Goal: Information Seeking & Learning: Understand process/instructions

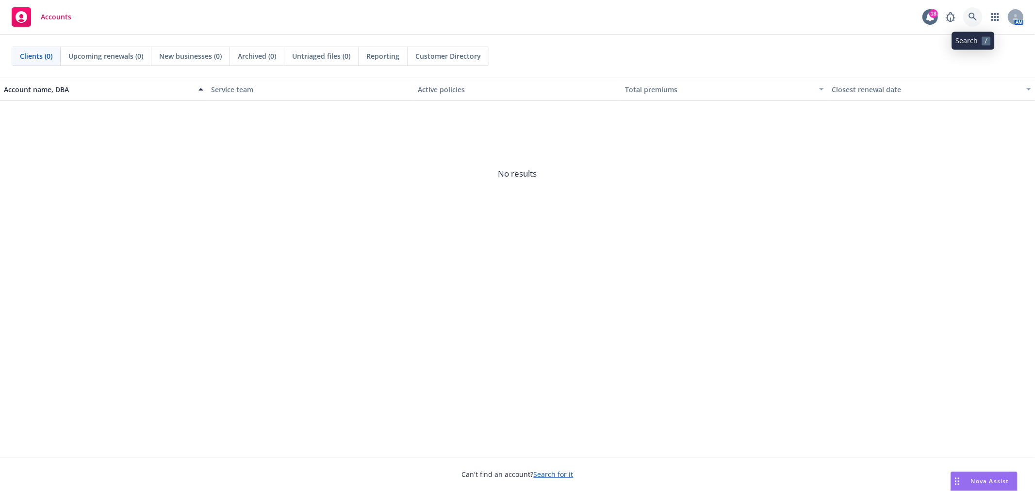
click at [970, 20] on icon at bounding box center [972, 17] width 9 height 9
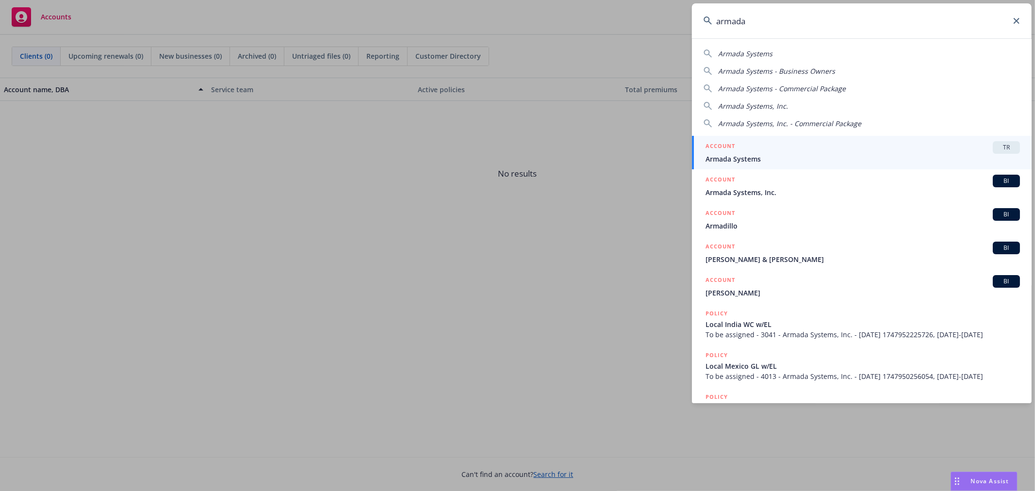
type input "armada"
click at [862, 142] on div "ACCOUNT TR" at bounding box center [862, 147] width 314 height 13
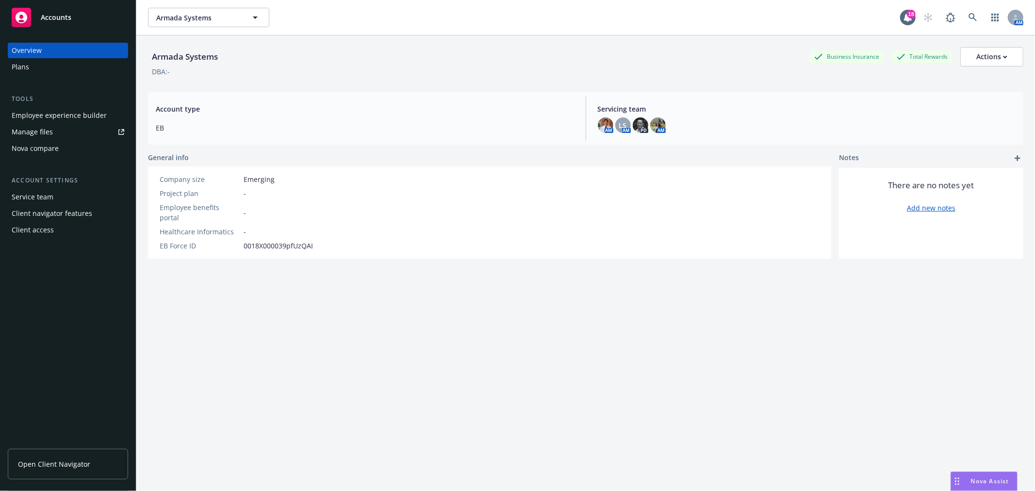
click at [52, 117] on div "Employee experience builder" at bounding box center [59, 116] width 95 height 16
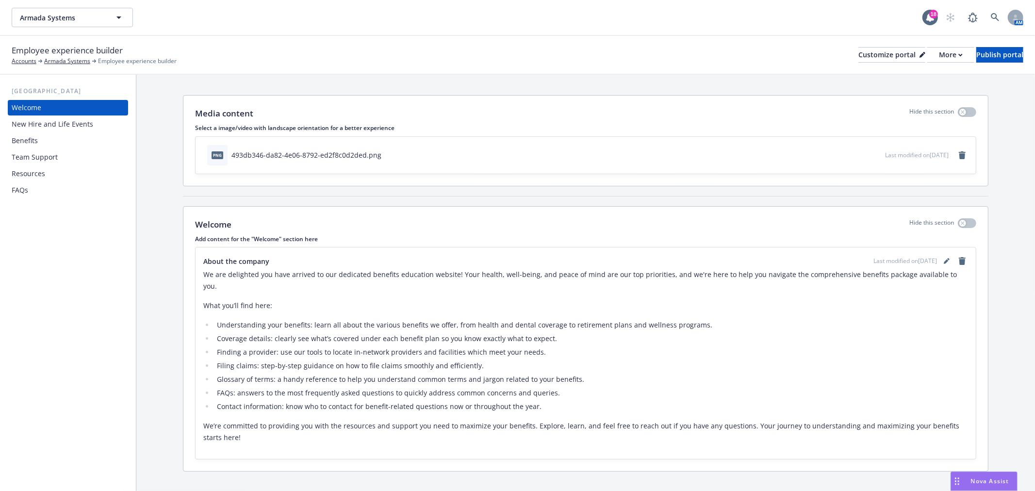
scroll to position [14, 0]
click at [44, 116] on div "New Hire and Life Events" at bounding box center [52, 124] width 81 height 16
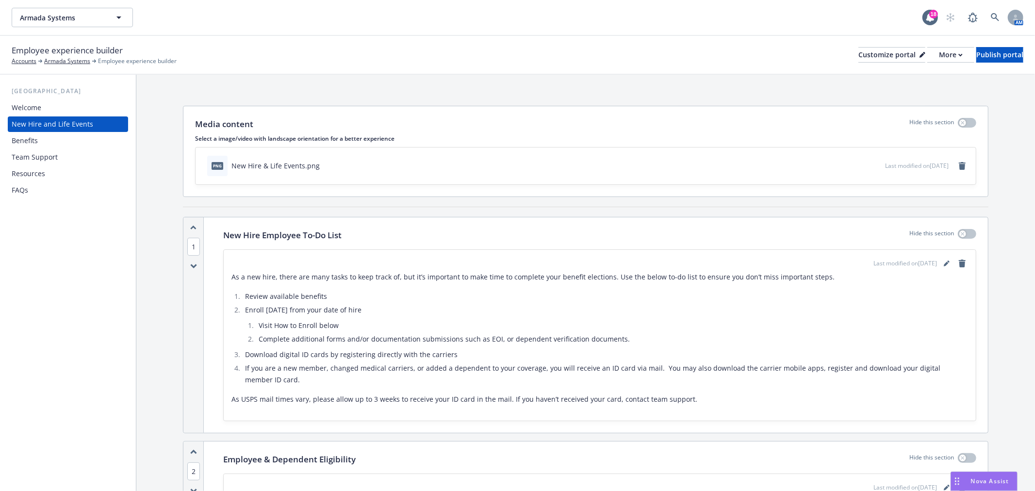
click at [943, 268] on div "Last modified on [DATE]" at bounding box center [920, 264] width 95 height 12
click at [943, 262] on icon "editPencil" at bounding box center [946, 263] width 6 height 6
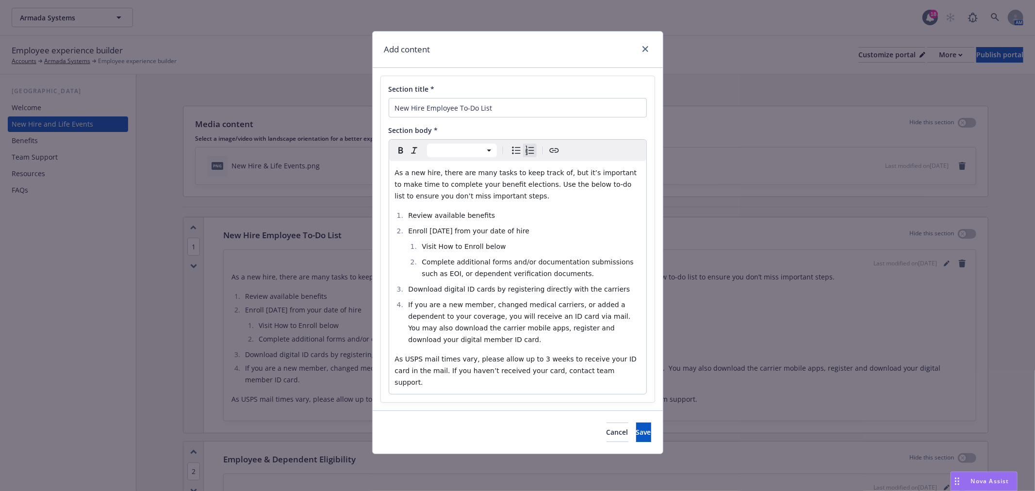
select select
click at [436, 244] on span "Visit How to Enroll below" at bounding box center [464, 247] width 84 height 8
click at [636, 422] on button "Save" at bounding box center [643, 431] width 15 height 19
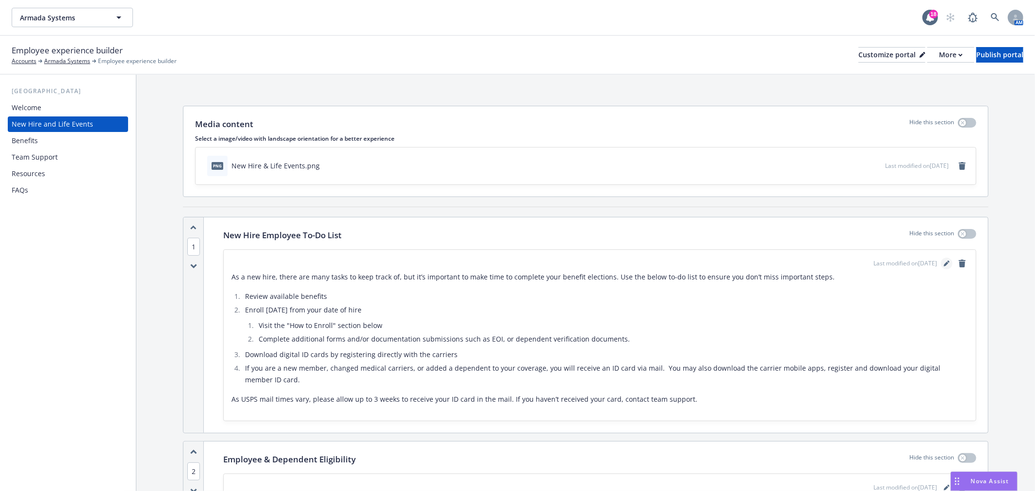
click at [942, 260] on link "editPencil" at bounding box center [947, 264] width 12 height 12
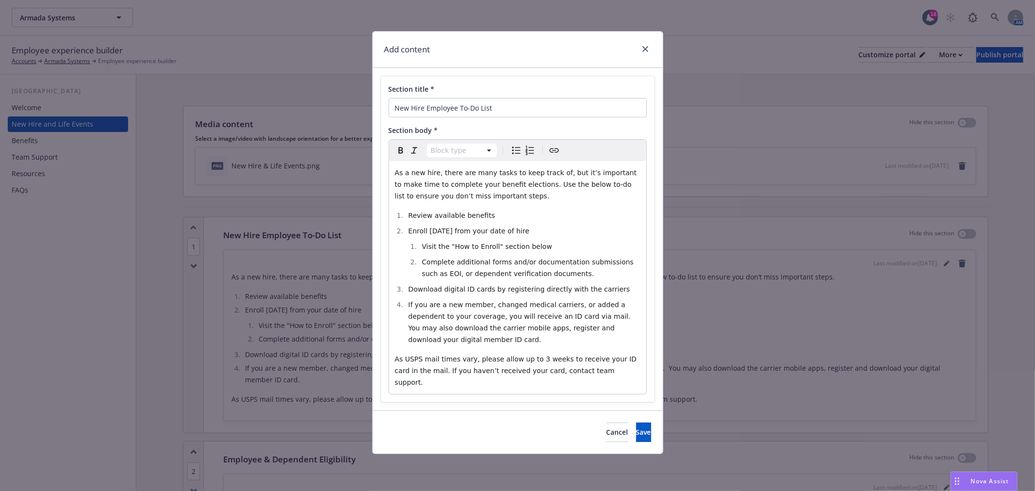
select select
drag, startPoint x: 612, startPoint y: 289, endPoint x: 555, endPoint y: 286, distance: 57.3
click at [555, 286] on li "Download digital ID cards by registering directly with the carriers" at bounding box center [523, 289] width 235 height 12
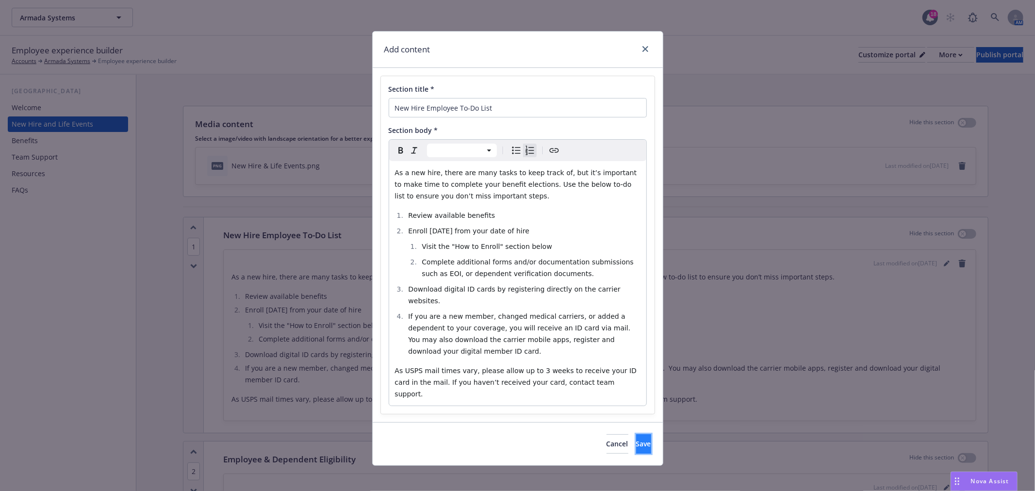
click at [636, 439] on span "Save" at bounding box center [643, 443] width 15 height 9
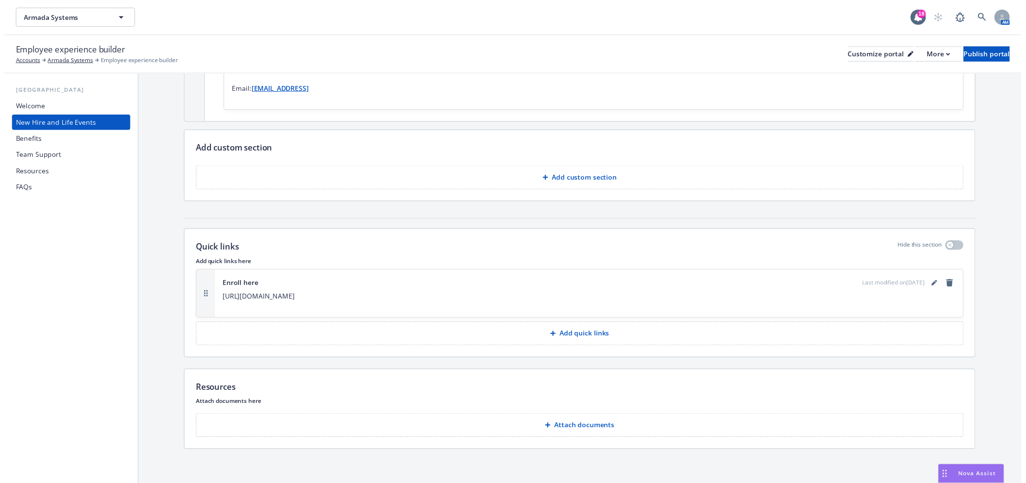
scroll to position [1132, 0]
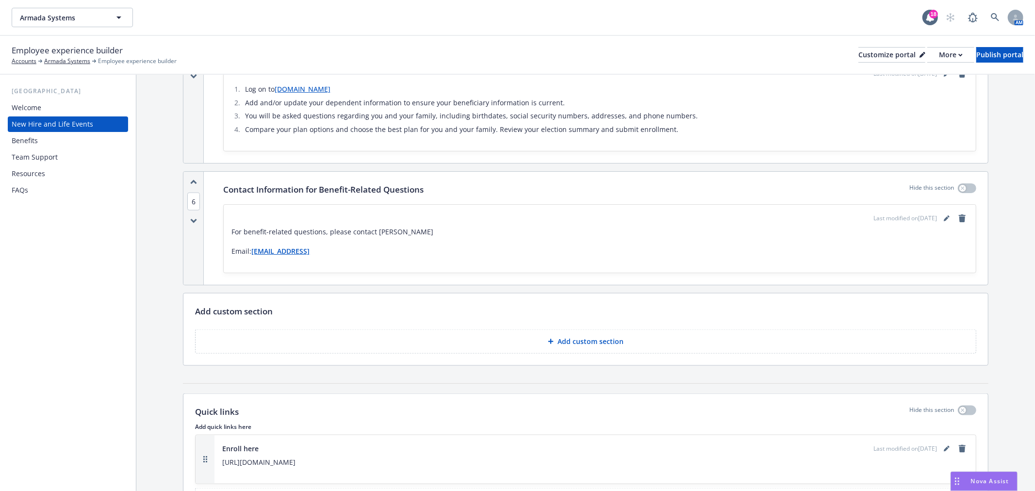
click at [55, 146] on div "Benefits" at bounding box center [68, 141] width 113 height 16
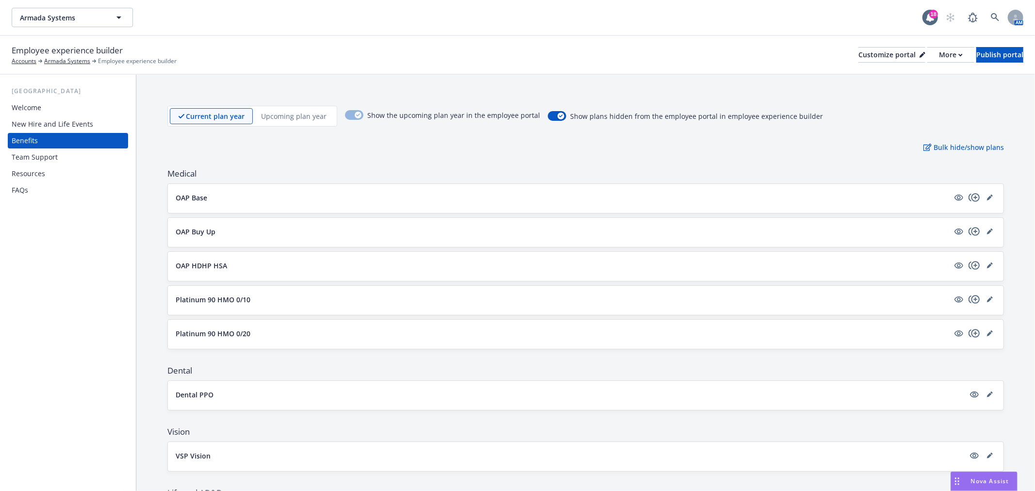
click at [988, 197] on div "OAP Base" at bounding box center [585, 198] width 835 height 29
click at [987, 195] on icon "editPencil" at bounding box center [990, 198] width 6 height 6
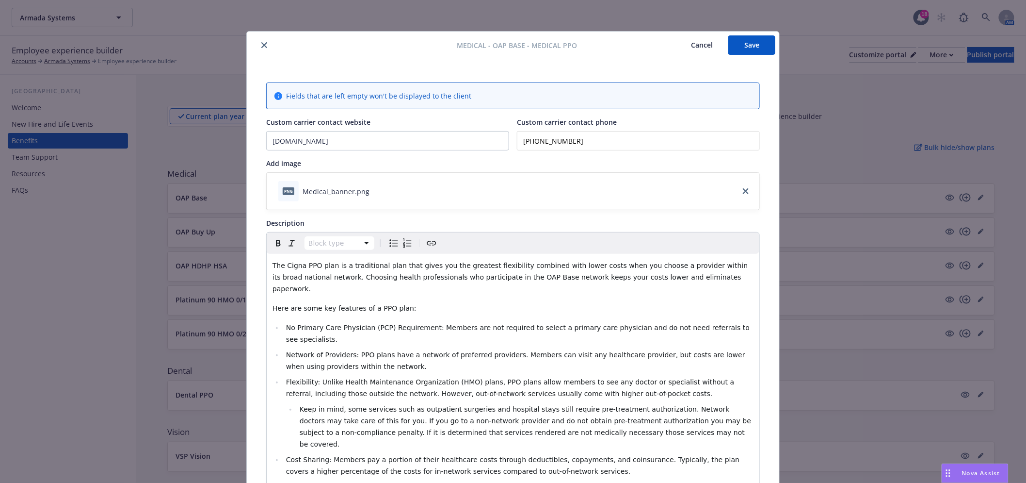
click at [261, 44] on icon "close" at bounding box center [264, 45] width 6 height 6
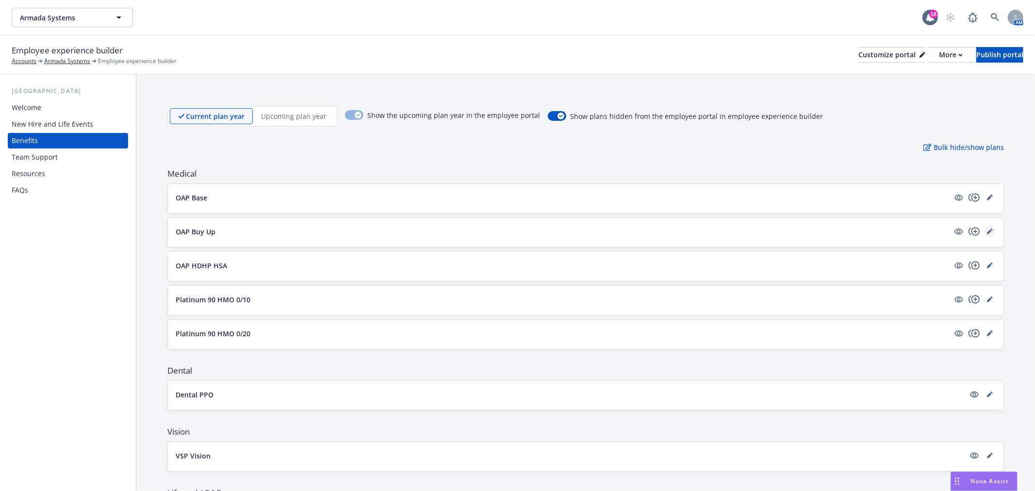
click at [987, 231] on icon "editPencil" at bounding box center [990, 231] width 6 height 6
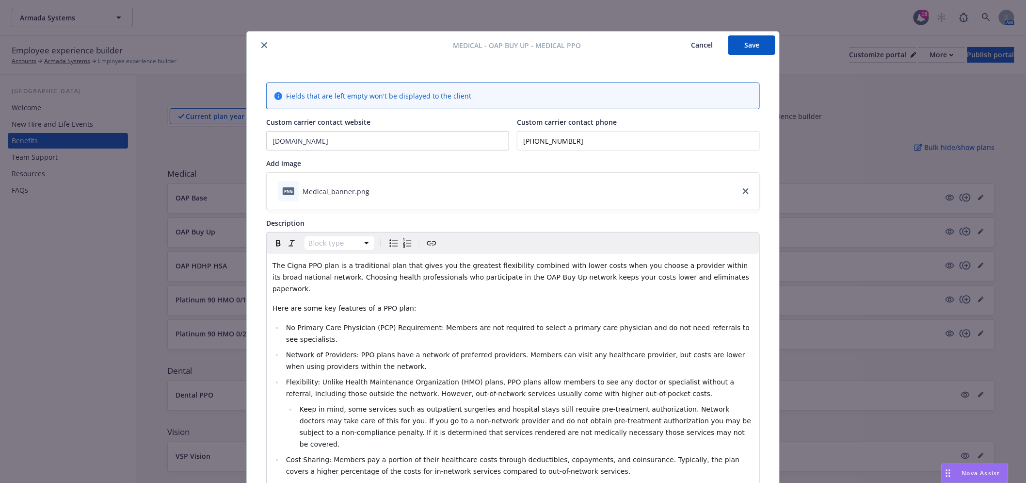
click at [264, 46] on button "close" at bounding box center [265, 45] width 12 height 12
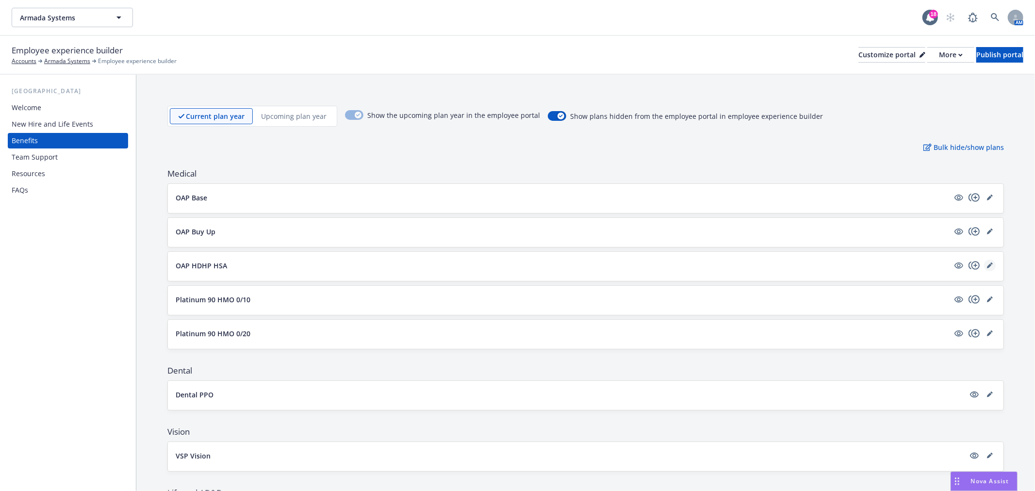
click at [987, 262] on icon "editPencil" at bounding box center [990, 265] width 6 height 6
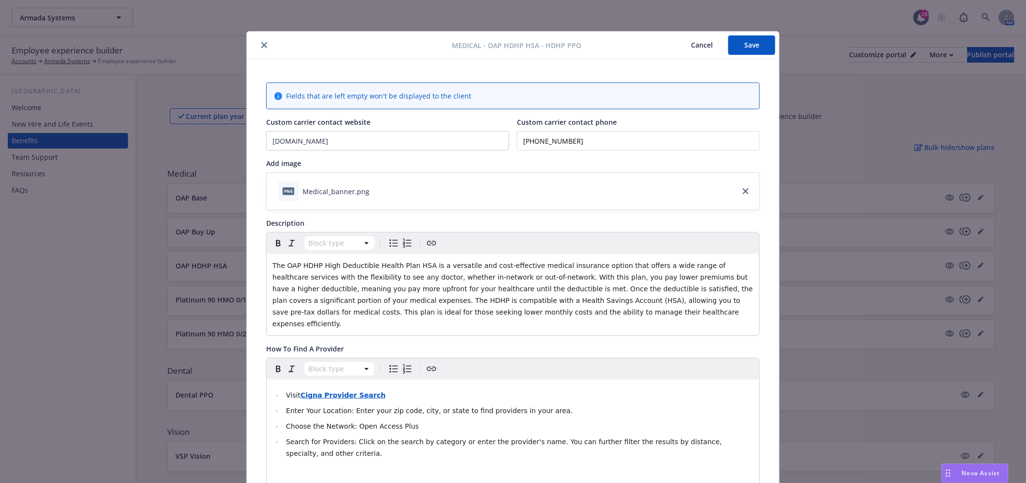
click at [263, 48] on icon "close" at bounding box center [264, 45] width 6 height 6
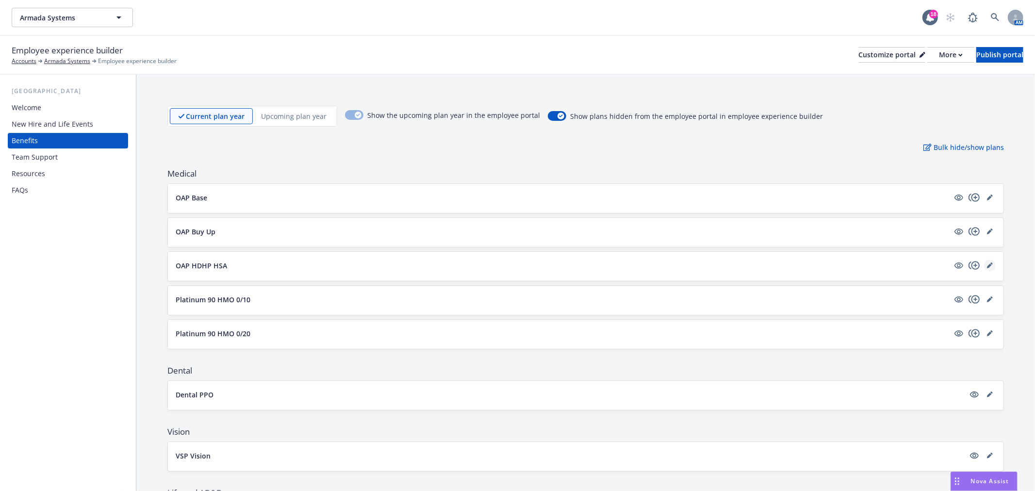
click at [987, 264] on icon "editPencil" at bounding box center [990, 265] width 6 height 6
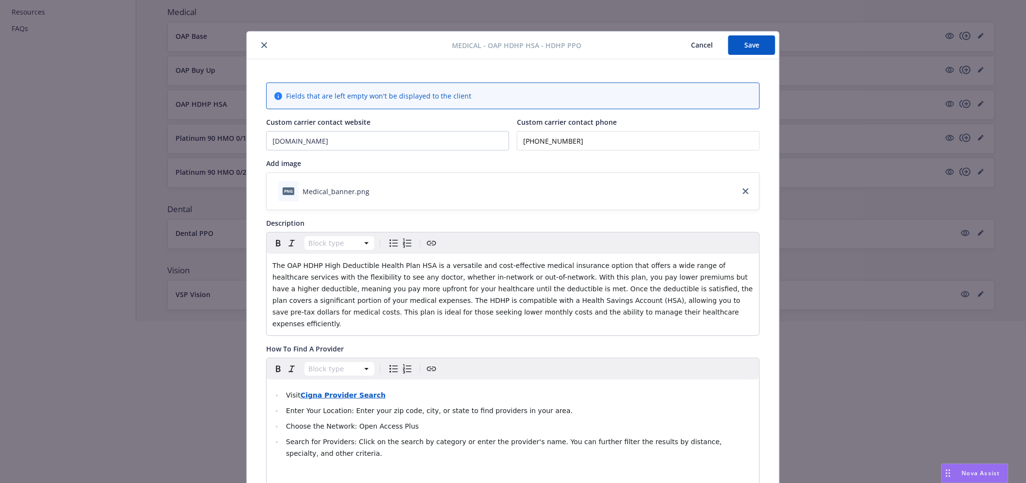
click at [261, 43] on icon "close" at bounding box center [264, 45] width 6 height 6
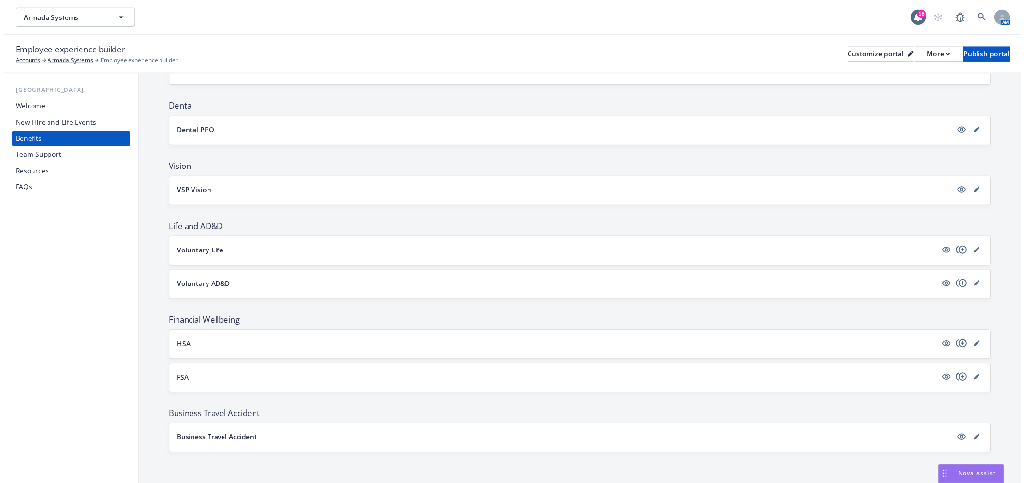
scroll to position [156, 0]
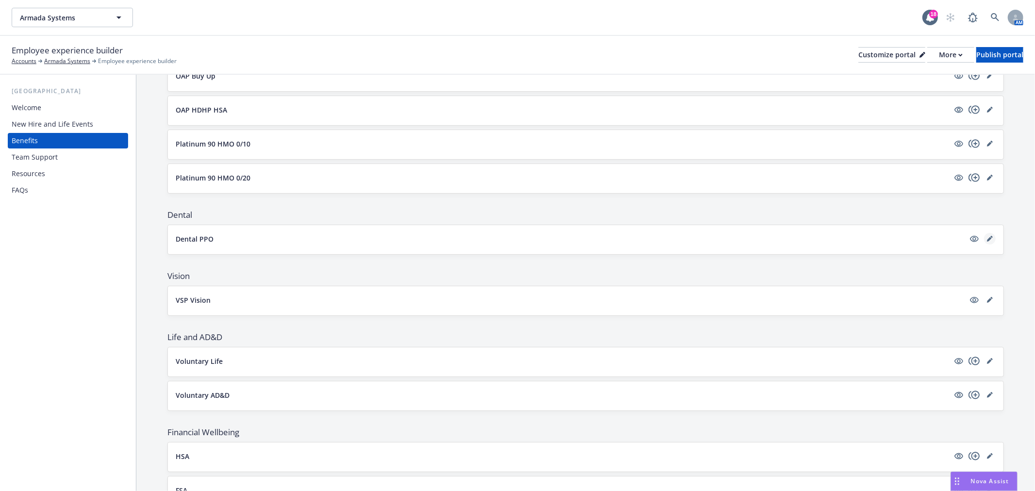
click at [987, 237] on icon "editPencil" at bounding box center [990, 239] width 6 height 6
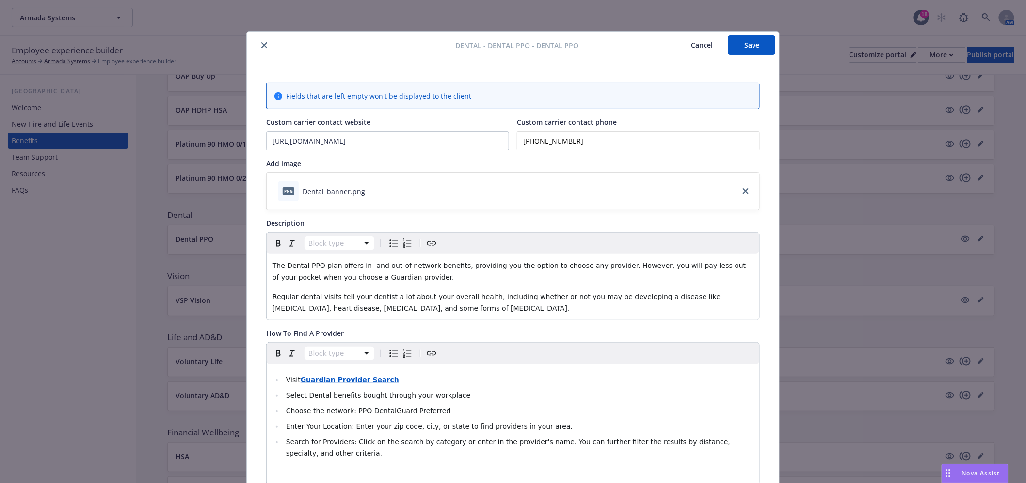
scroll to position [29, 0]
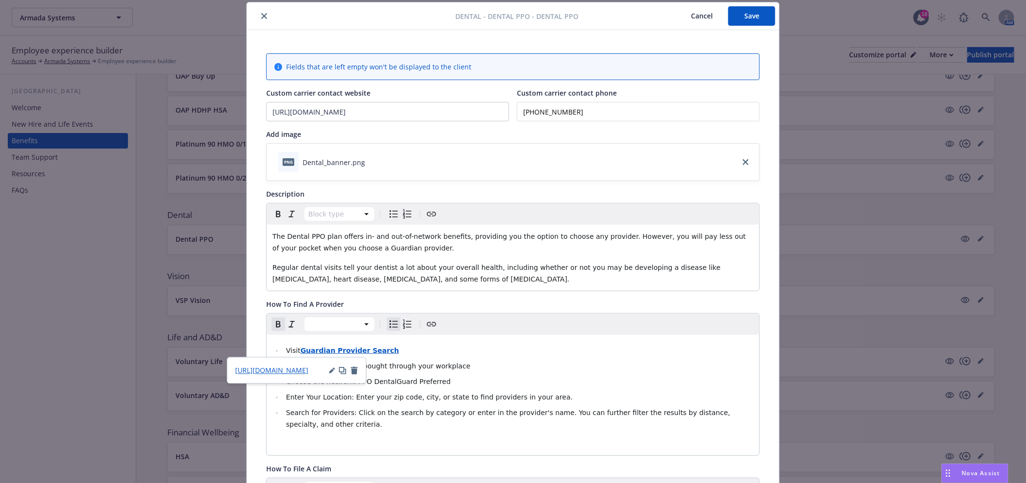
click at [346, 348] on strong "Guardian Provider Search" at bounding box center [350, 350] width 98 height 8
click at [302, 366] on span "[URL][DOMAIN_NAME]" at bounding box center [271, 370] width 73 height 9
click at [584, 355] on li "Visit Guardian Provider Search" at bounding box center [518, 350] width 471 height 12
click at [514, 405] on ul "Visit Guardian Provider Search Select Dental benefits bought through your workp…" at bounding box center [513, 386] width 481 height 85
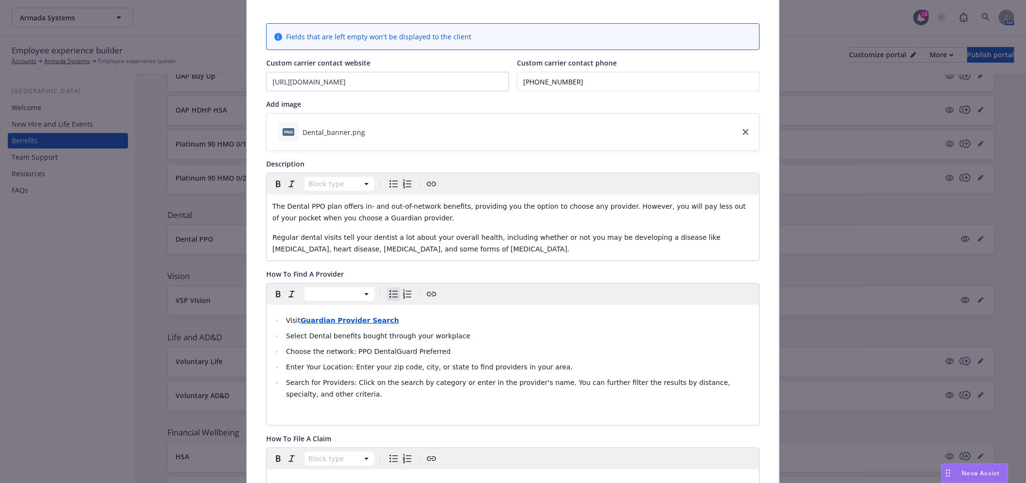
scroll to position [0, 0]
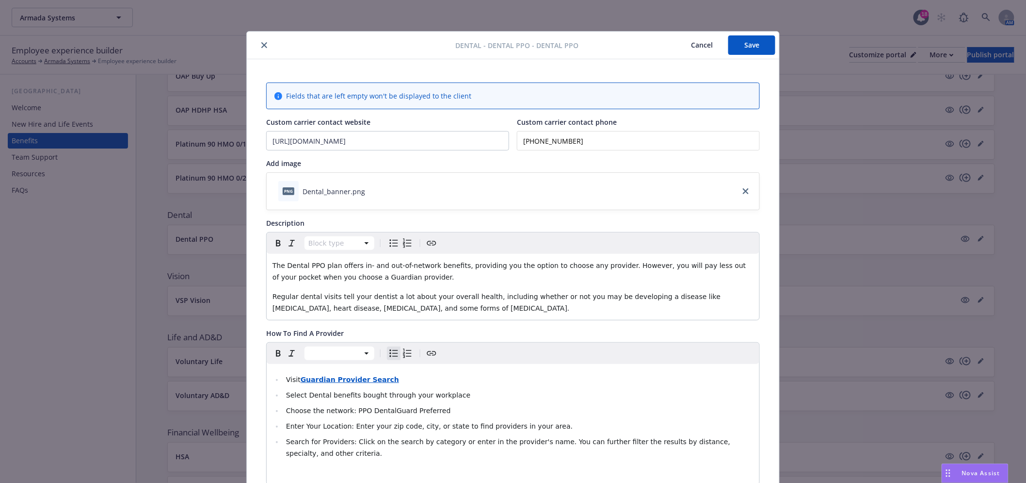
click at [261, 46] on icon "close" at bounding box center [264, 45] width 6 height 6
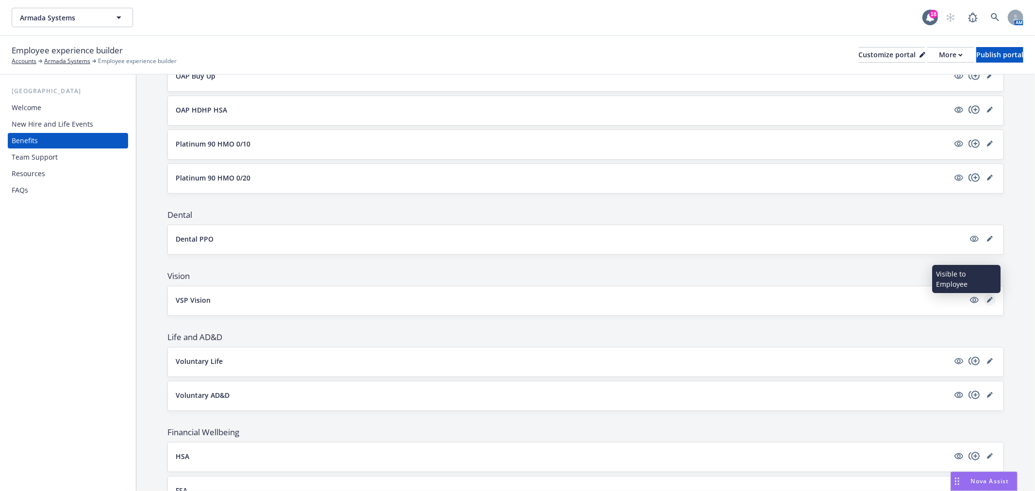
click at [987, 300] on icon "editPencil" at bounding box center [989, 300] width 5 height 5
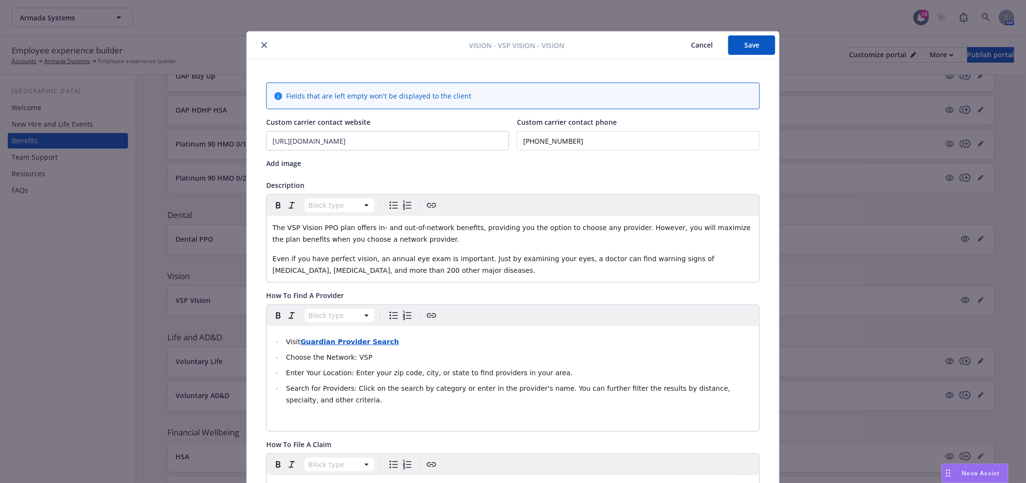
scroll to position [29, 0]
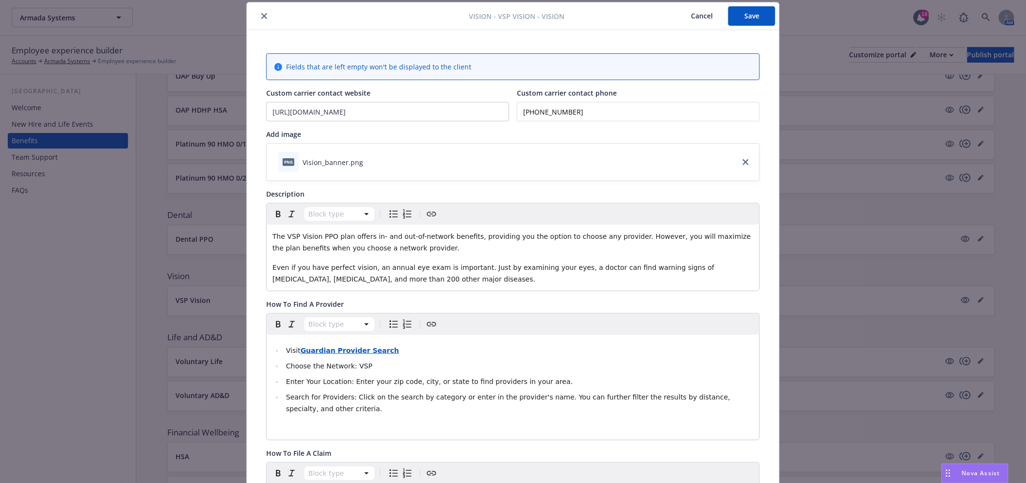
click at [350, 348] on strong "Guardian Provider Search" at bounding box center [350, 350] width 98 height 8
click at [303, 364] on div "[URL][DOMAIN_NAME]" at bounding box center [297, 370] width 140 height 27
click at [302, 367] on span "[URL][DOMAIN_NAME]" at bounding box center [271, 370] width 73 height 9
click at [502, 373] on ul "Visit Guardian Provider Search Choose the Network: VSP Enter Your Location: Ent…" at bounding box center [513, 379] width 481 height 70
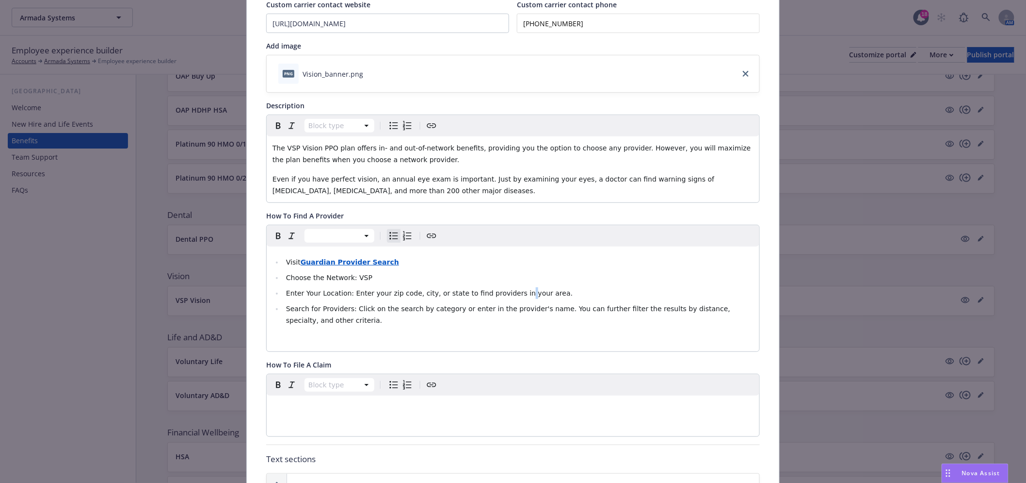
scroll to position [0, 0]
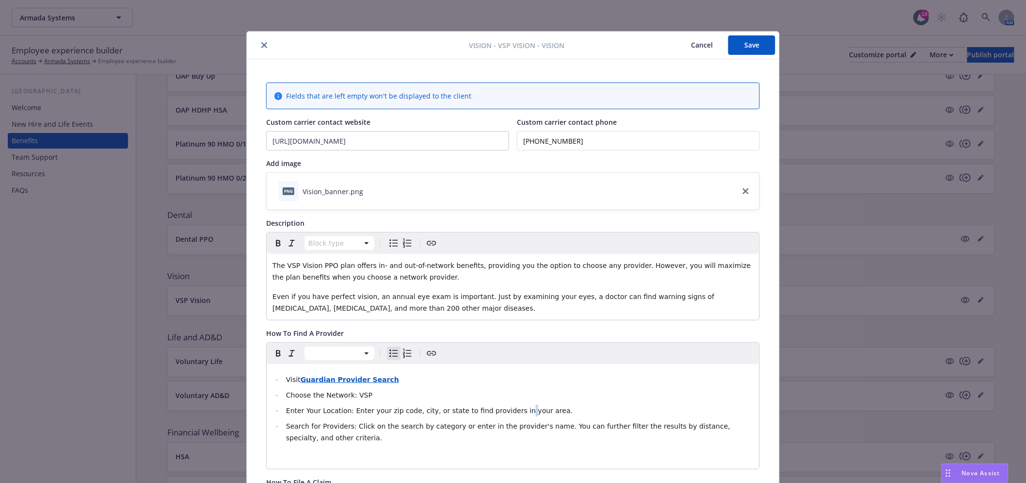
click at [261, 48] on icon "close" at bounding box center [264, 45] width 6 height 6
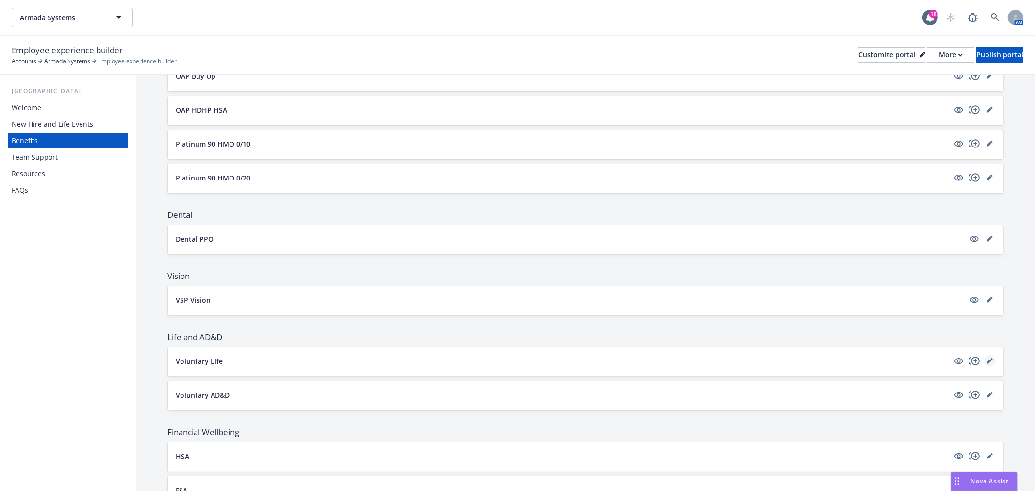
click at [987, 360] on icon "editPencil" at bounding box center [990, 361] width 6 height 6
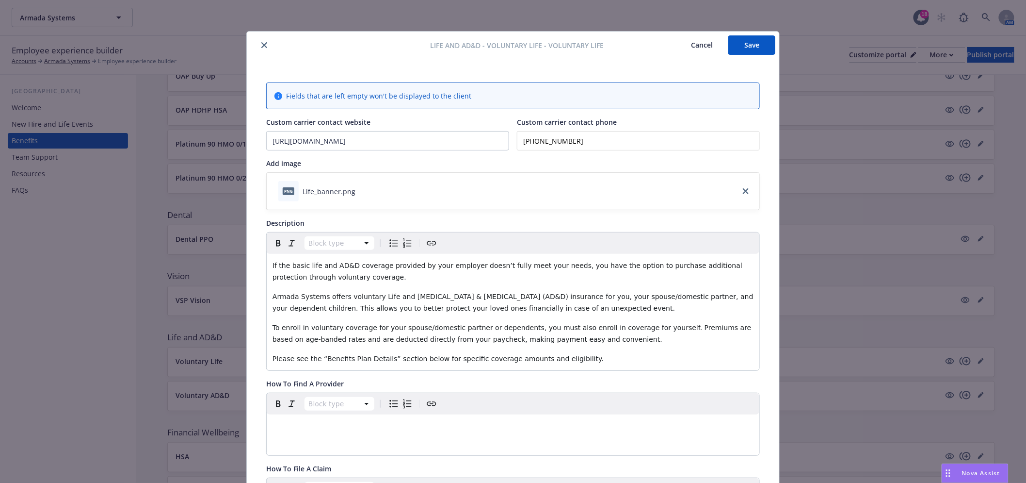
click at [262, 42] on icon "close" at bounding box center [264, 45] width 6 height 6
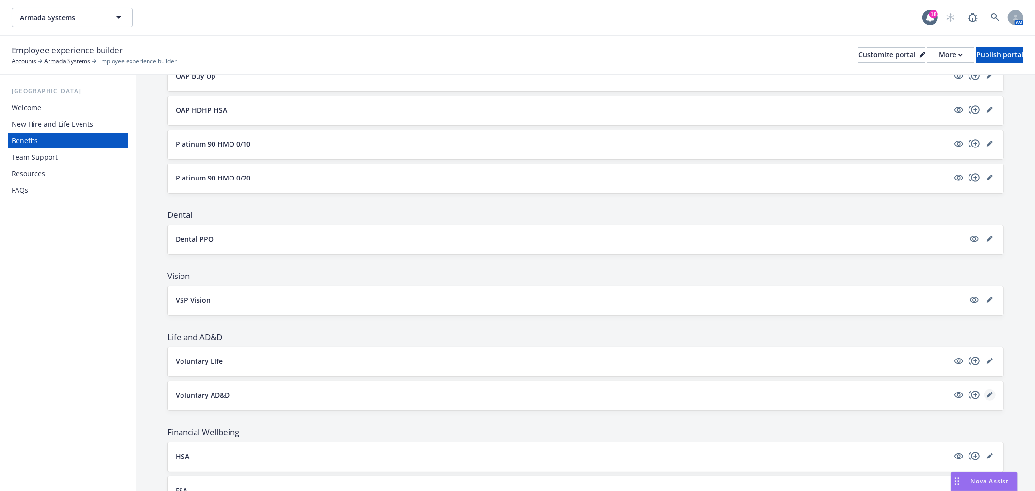
click at [987, 395] on icon "editPencil" at bounding box center [990, 395] width 6 height 6
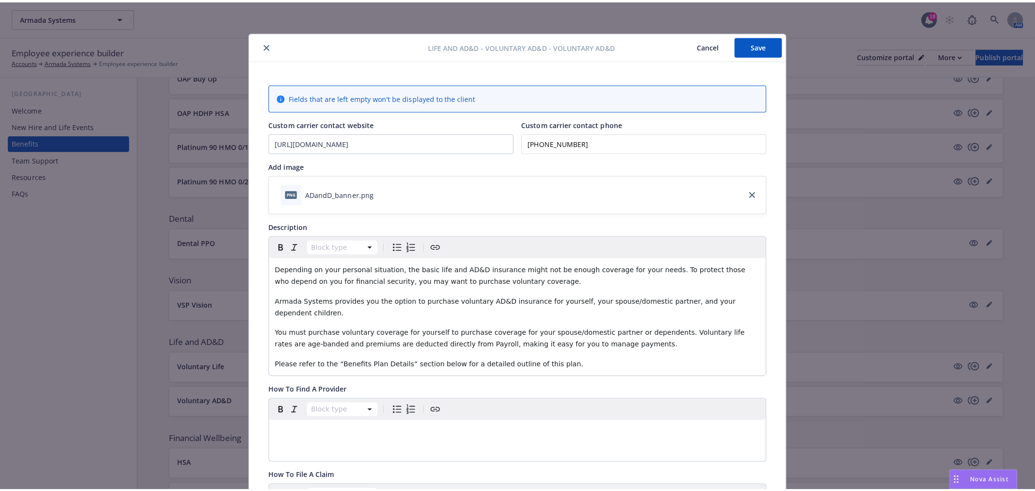
scroll to position [29, 0]
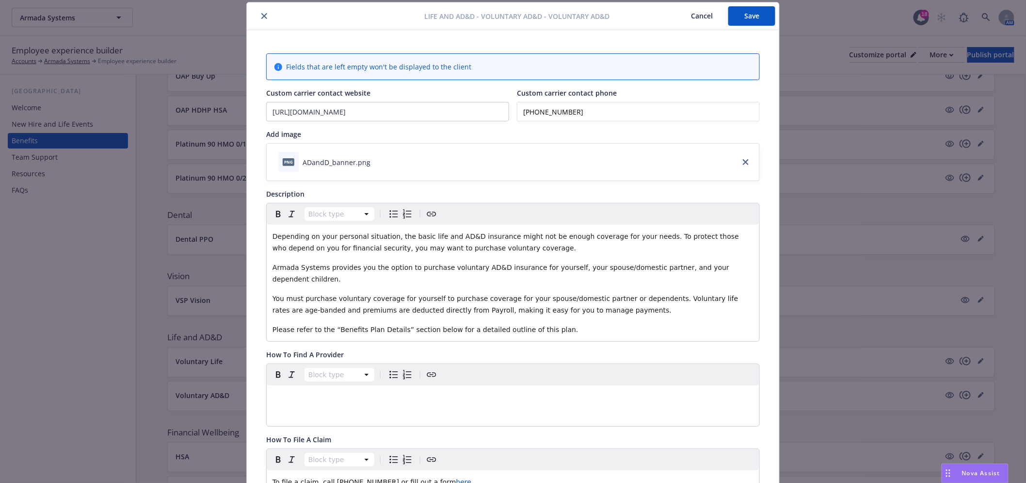
click at [263, 17] on icon "close" at bounding box center [264, 16] width 6 height 6
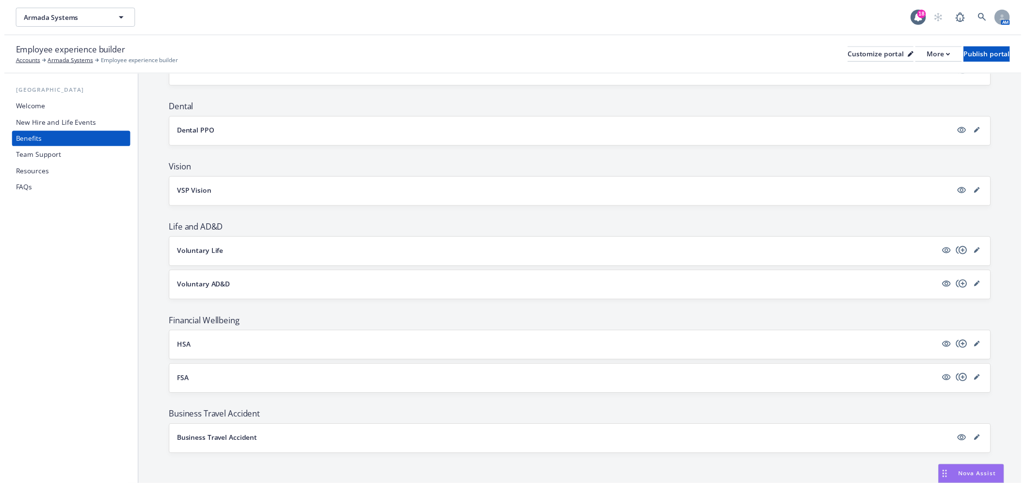
scroll to position [263, 0]
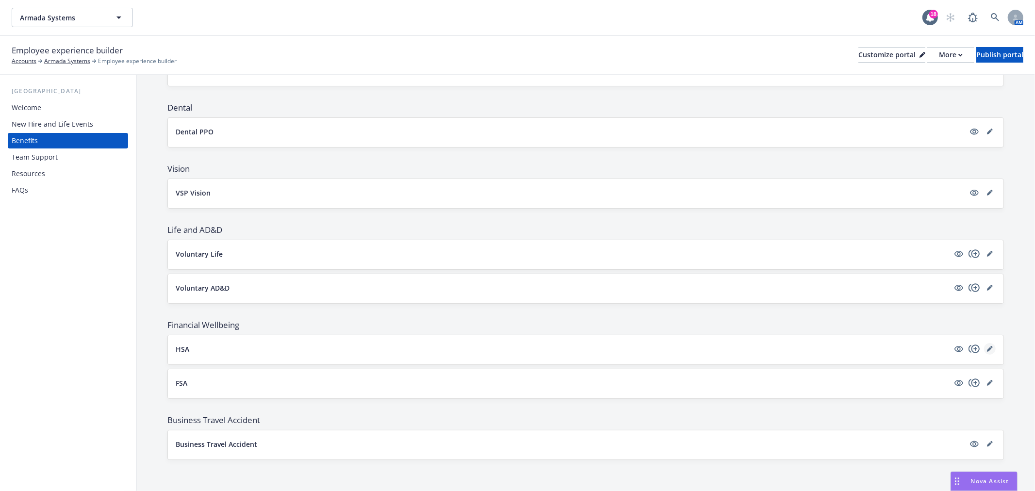
click at [987, 347] on icon "editPencil" at bounding box center [990, 349] width 6 height 6
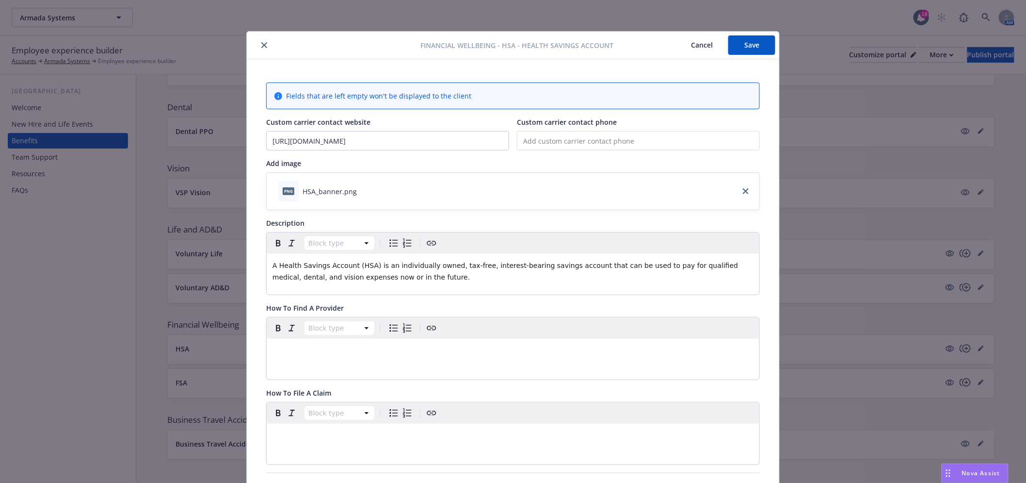
click at [259, 40] on button "close" at bounding box center [265, 45] width 12 height 12
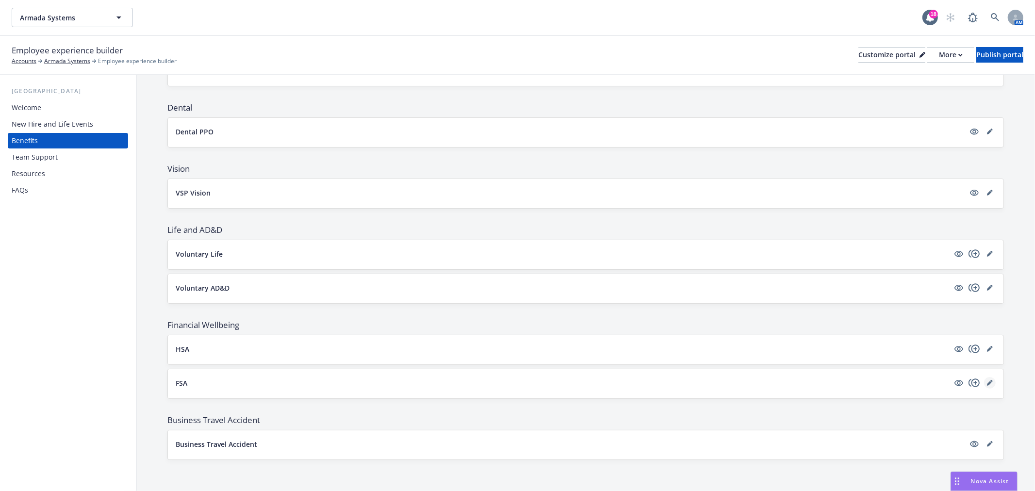
click at [987, 380] on icon "editPencil" at bounding box center [990, 383] width 6 height 6
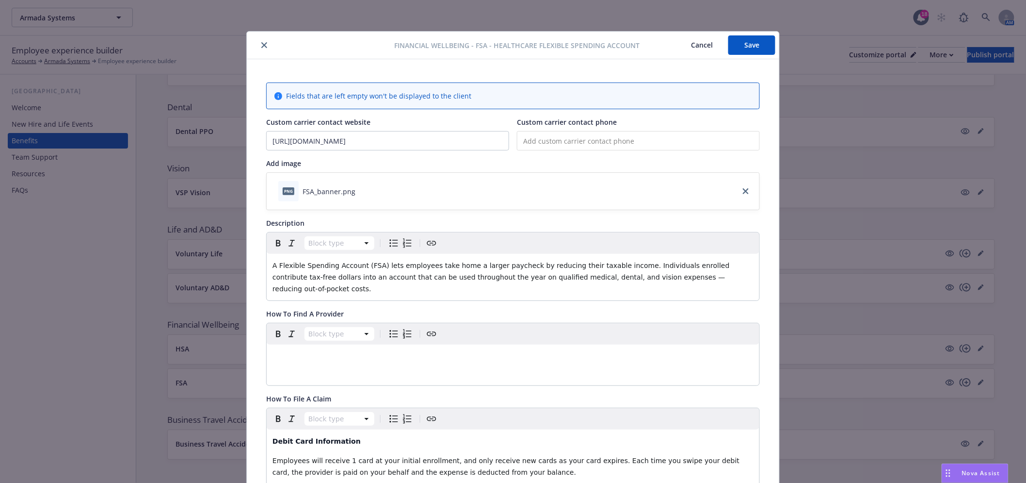
click at [261, 42] on icon "close" at bounding box center [264, 45] width 6 height 6
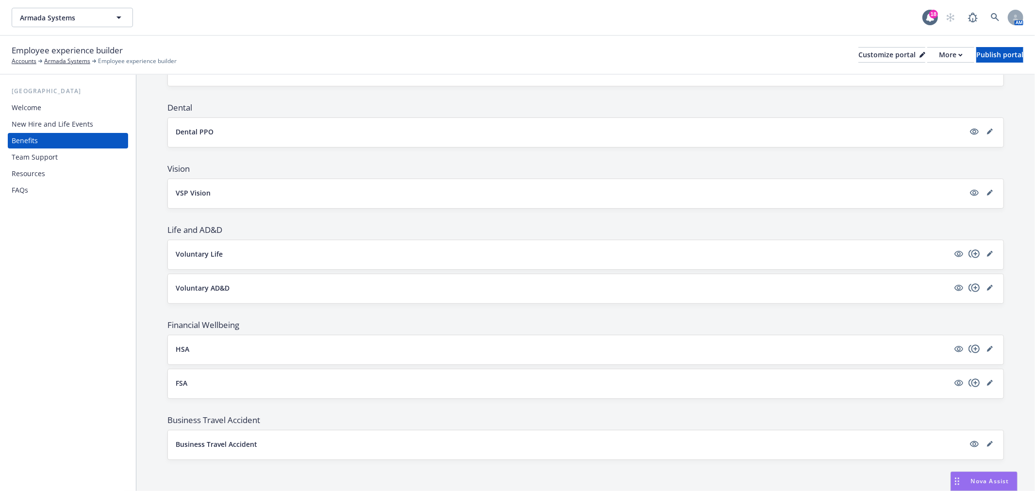
click at [978, 438] on div at bounding box center [981, 444] width 27 height 12
click at [987, 442] on icon "editPencil" at bounding box center [990, 444] width 6 height 6
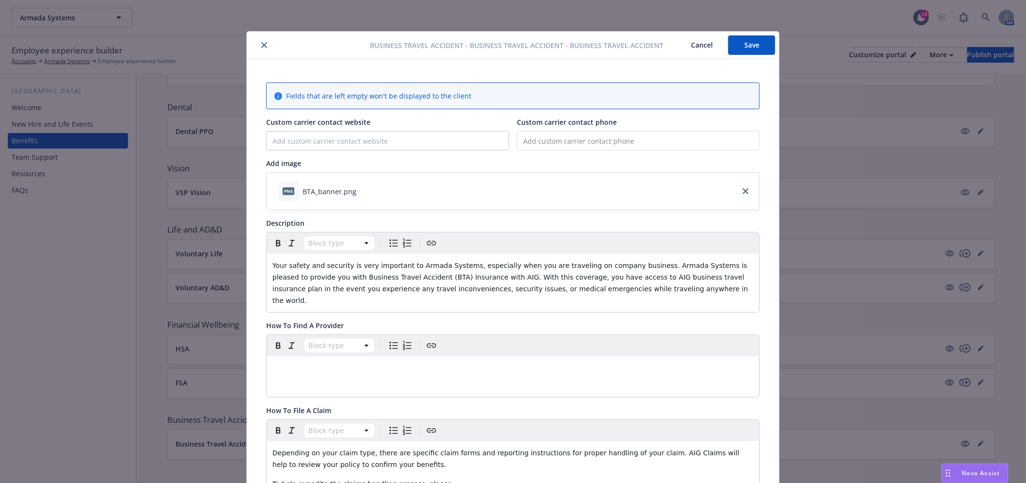
click at [261, 36] on div "Business Travel Accident - Business Travel Accident - Business Travel Accident …" at bounding box center [513, 46] width 533 height 28
click at [259, 40] on button "close" at bounding box center [265, 45] width 12 height 12
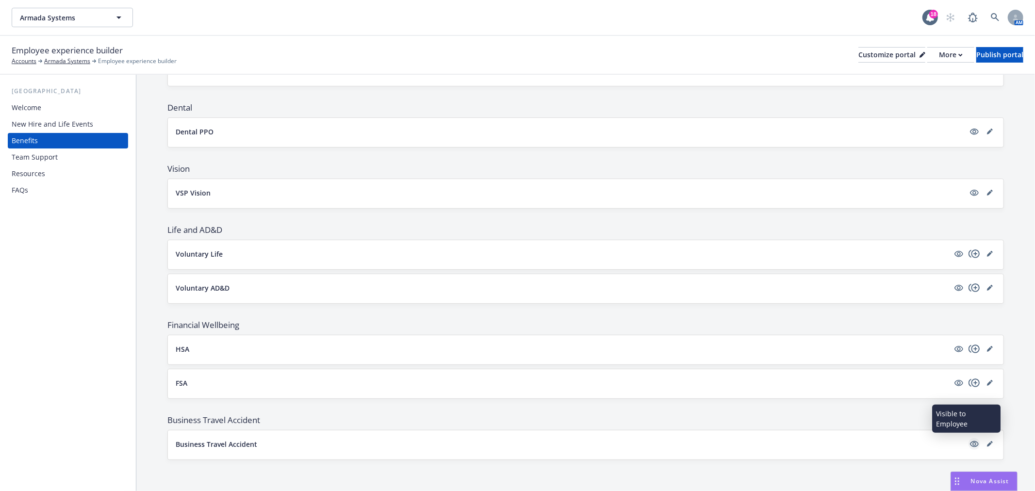
click at [970, 445] on icon "visible" at bounding box center [974, 443] width 9 height 9
click at [970, 444] on icon "hidden" at bounding box center [974, 444] width 9 height 6
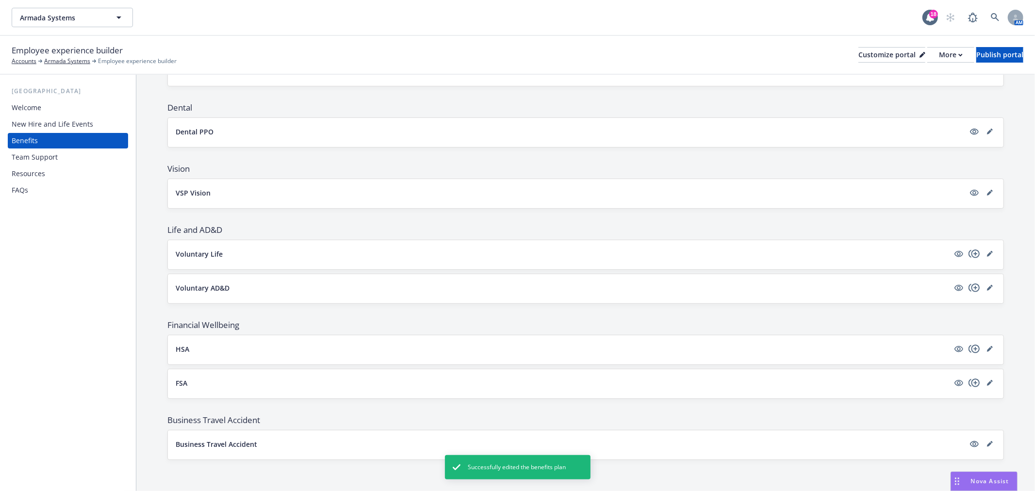
click at [65, 152] on div "Team Support" at bounding box center [68, 157] width 113 height 16
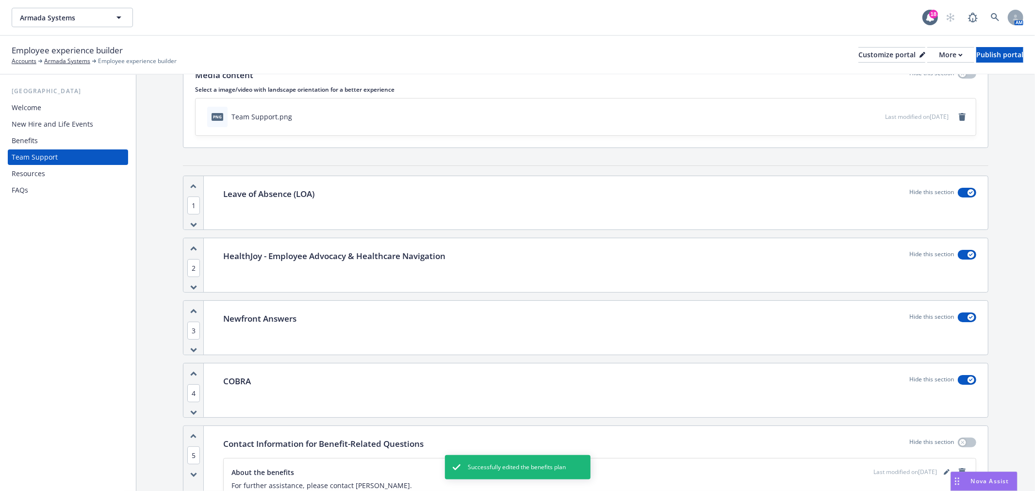
scroll to position [256, 0]
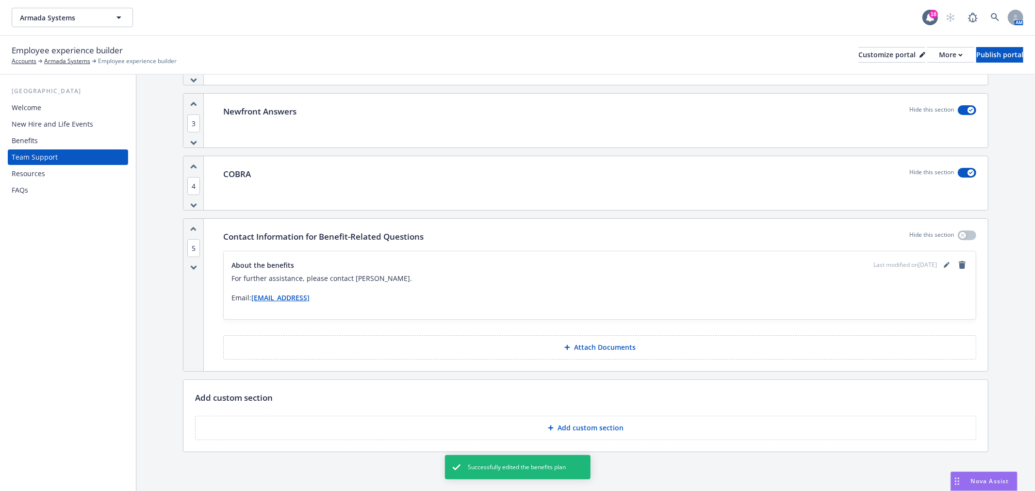
click at [47, 176] on div "Resources" at bounding box center [68, 174] width 113 height 16
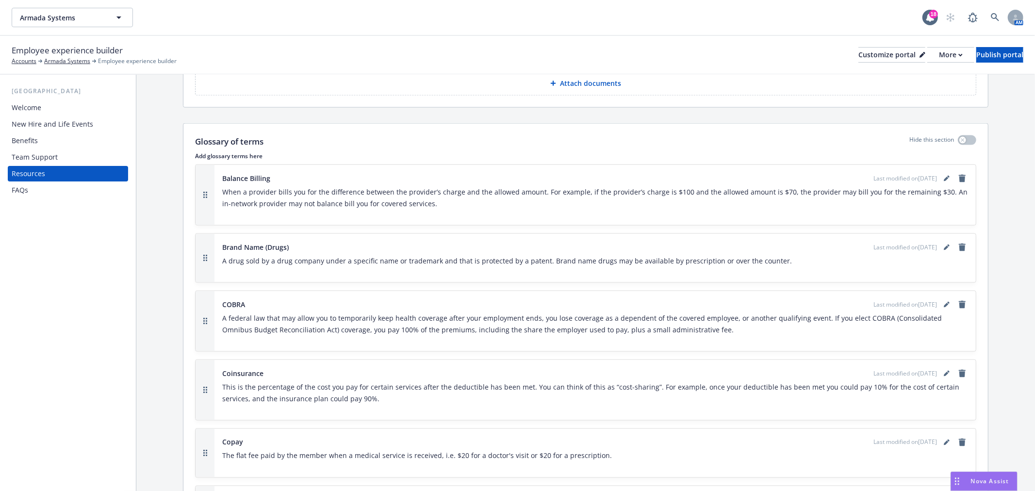
scroll to position [1185, 0]
click at [35, 184] on div "FAQs" at bounding box center [68, 190] width 113 height 16
